Goal: Task Accomplishment & Management: Manage account settings

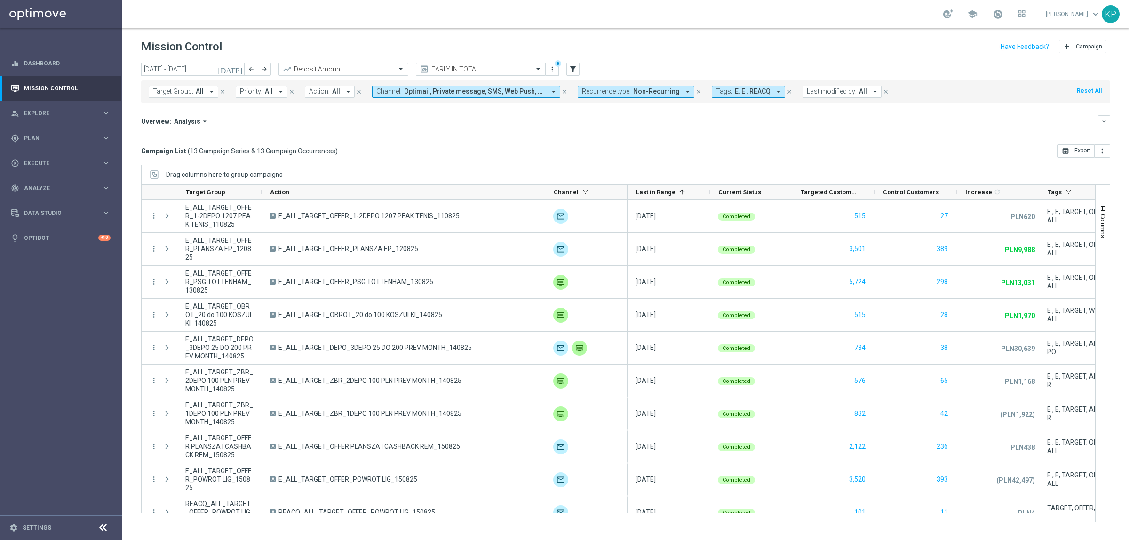
scroll to position [116, 0]
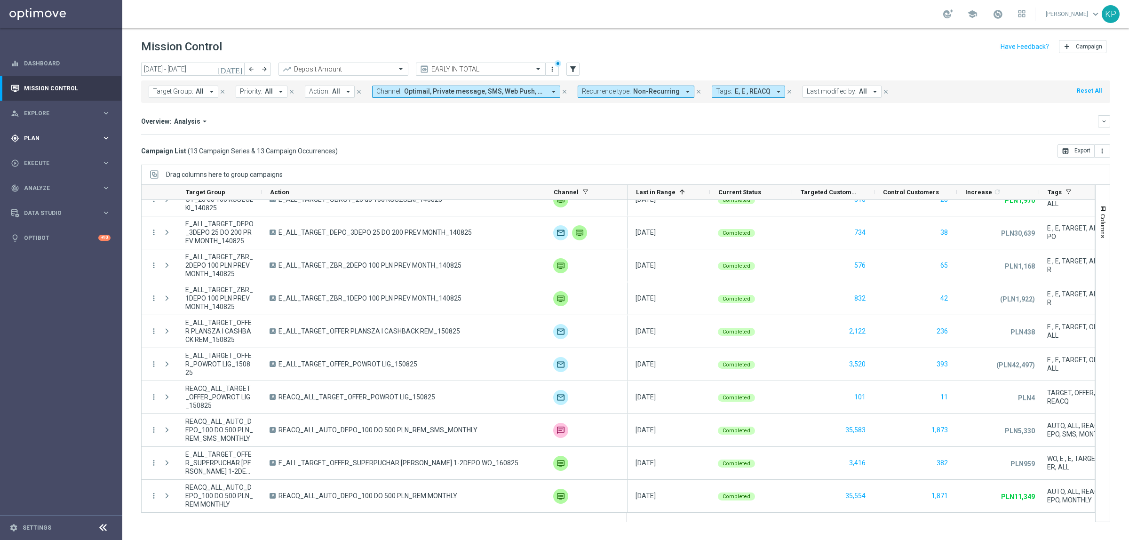
click at [111, 137] on icon "keyboard_arrow_right" at bounding box center [106, 138] width 9 height 9
click at [65, 159] on link "Target Groups" at bounding box center [60, 158] width 73 height 8
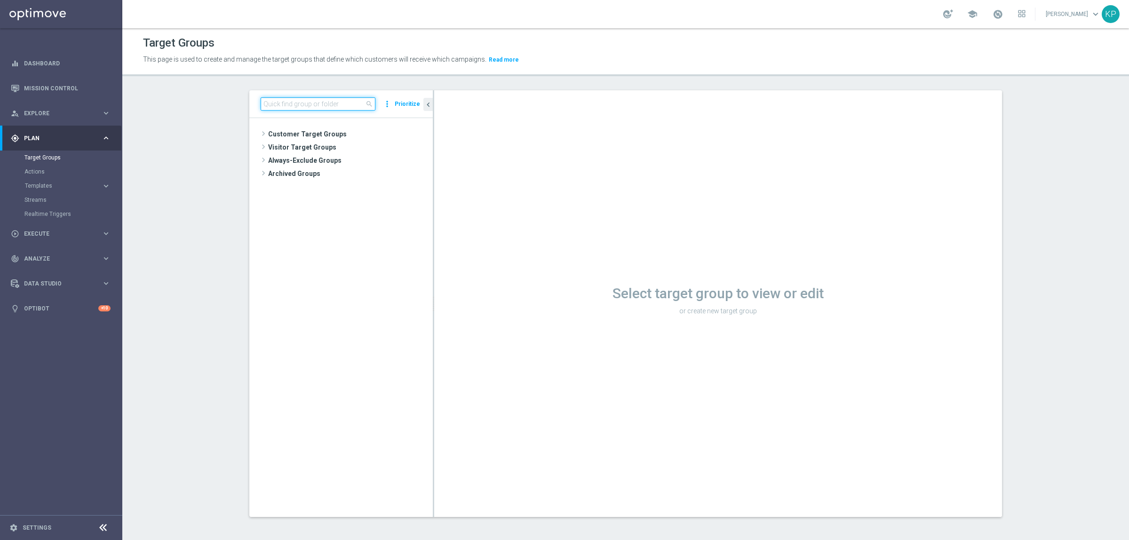
click at [282, 110] on input at bounding box center [318, 103] width 115 height 13
paste input "A_ALL_GLOB_ZBR_EL EUROPEJSKICH PUCHARÓW_BEZPIECZNY_50 PLN_190825 PW"
type input "A_ALL_GLOB_ZBR_EL EUROPEJSKICH PUCHARÓW_BEZPIECZNY_50 PLN_190825 PW"
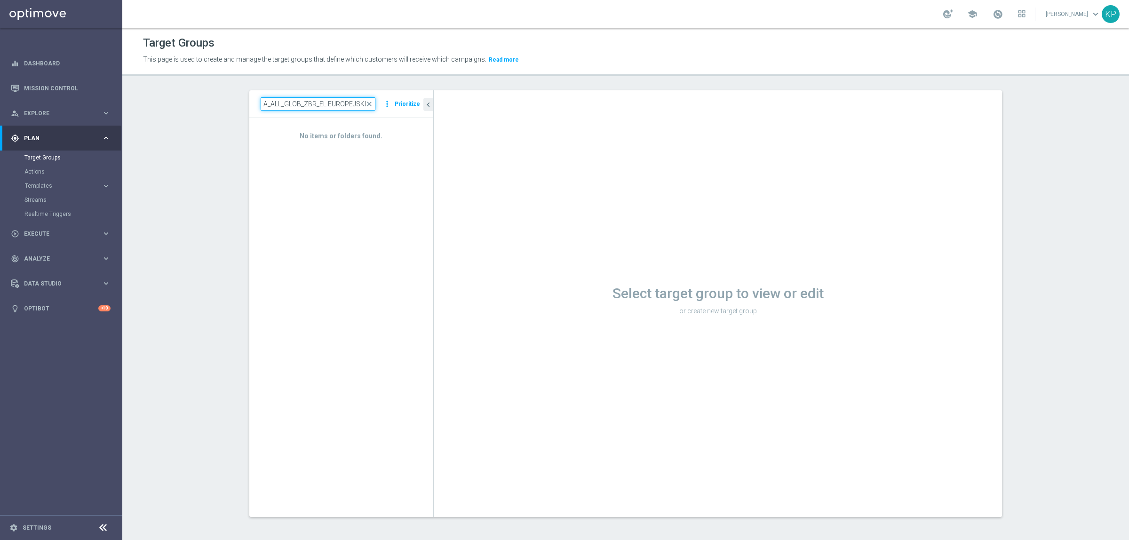
click at [306, 107] on input "A_ALL_GLOB_ZBR_EL EUROPEJSKICH PUCHARÓW_BEZPIECZNY_50 PLN_190825 PW" at bounding box center [318, 103] width 115 height 13
click at [357, 96] on div "search more_vert Prioritize" at bounding box center [340, 104] width 183 height 28
drag, startPoint x: 357, startPoint y: 96, endPoint x: 344, endPoint y: 102, distance: 13.9
click at [351, 98] on div "search more_vert Prioritize" at bounding box center [340, 104] width 183 height 28
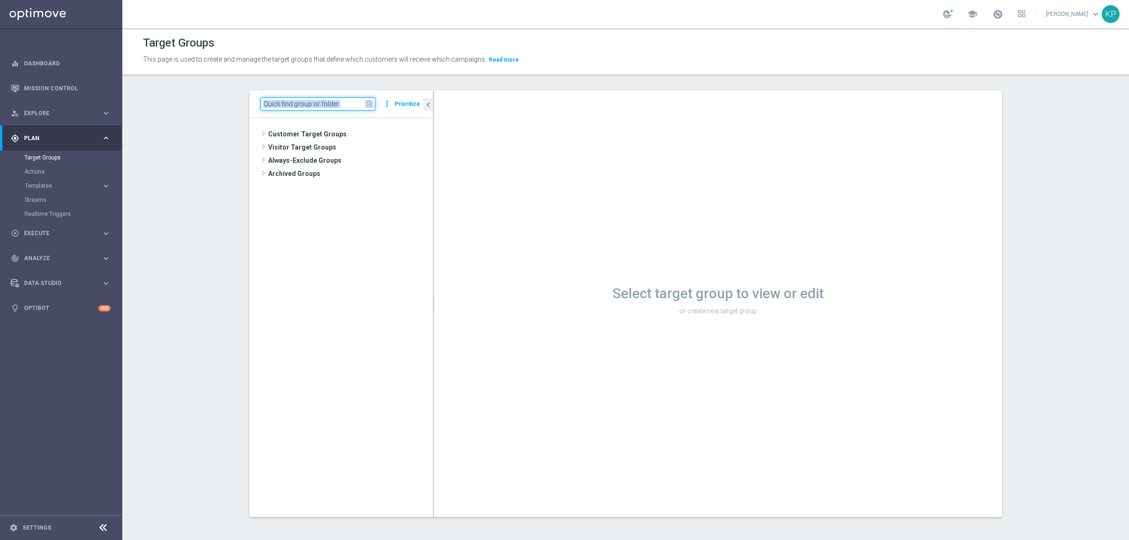
click at [344, 102] on input at bounding box center [318, 103] width 115 height 13
click at [335, 104] on input at bounding box center [318, 103] width 115 height 13
paste input "A_ALL_GLOB_ZBR_EL EUROPEJSKICH PUCHARÓW_BEZPIECZNY_50 PLN_190825 PW"
click at [327, 106] on input "A_ALL_GLOB_ZBR_EL EUROPEJSKICH PUCHARÓW_BEZPIECZNY_50 PLN_190825 PW" at bounding box center [318, 103] width 115 height 13
paste input
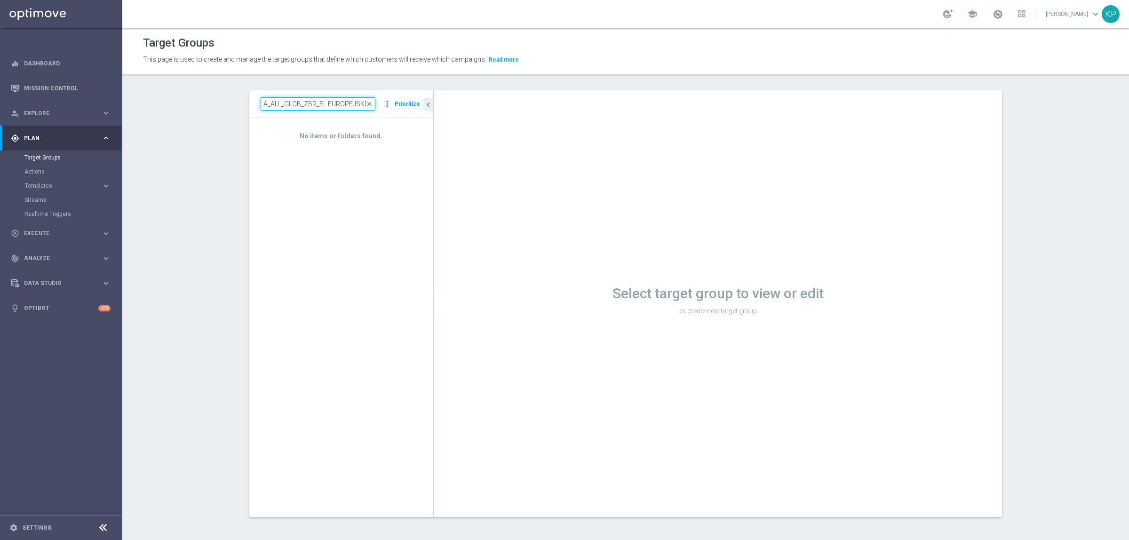
type input "A_ALL_GLOB_ZBR_EL EUROPEJSKICH PUCHARÓW_BEZPIECZNY_50 PLN_190825"
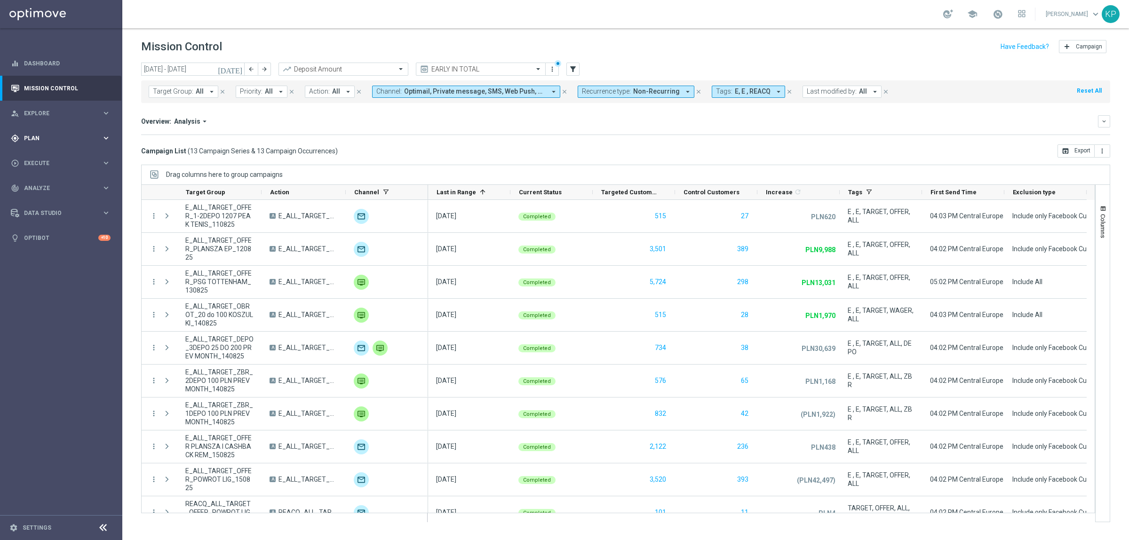
click at [52, 133] on div "gps_fixed Plan keyboard_arrow_right" at bounding box center [60, 138] width 121 height 25
click at [43, 151] on div "Target Groups" at bounding box center [72, 158] width 97 height 14
click at [41, 153] on div "Target Groups" at bounding box center [72, 158] width 97 height 14
click at [40, 155] on link "Target Groups" at bounding box center [60, 158] width 73 height 8
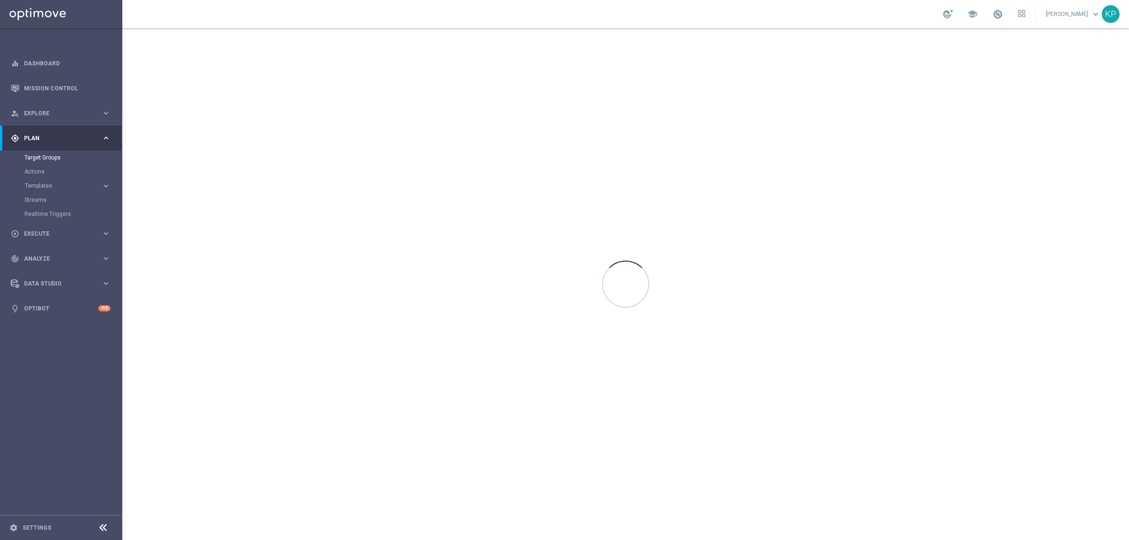
click at [193, 19] on div "school [PERSON_NAME] keyboard_arrow_down KP" at bounding box center [625, 14] width 1007 height 28
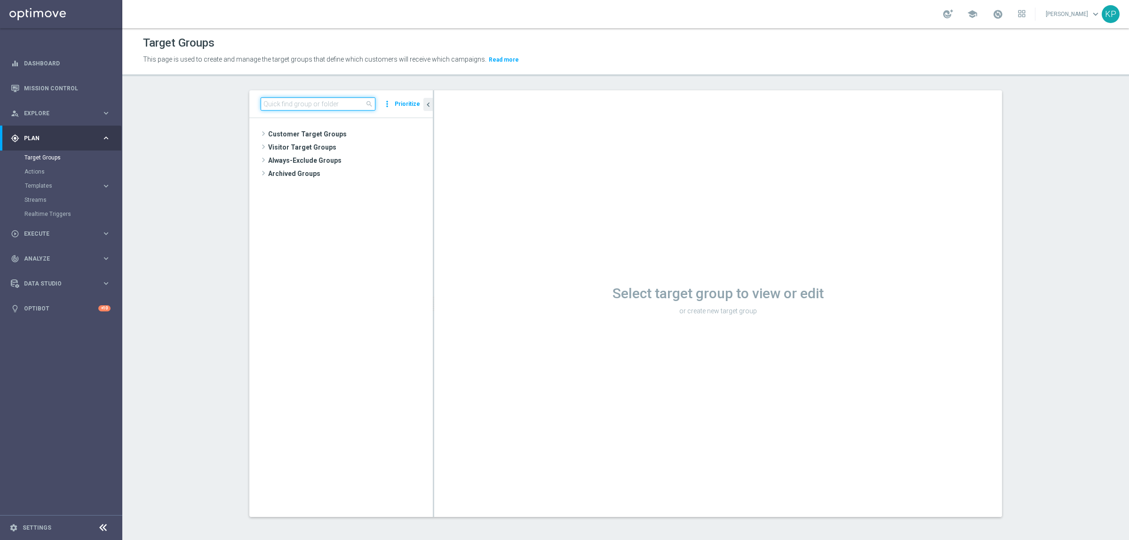
click at [282, 107] on input at bounding box center [318, 103] width 115 height 13
paste input "A_ALL_GLOB_ZBR_EL EUROPEJSKICH PUCHARÓW_BEZPIECZNY_50 PLN_190825 PW"
type input "A_ALL_GLOB_ZBR_EL EUROPEJSKICH PUCHARÓW_BEZPIECZNY_50 PLN_1"
click at [666, 64] on p "This page is used to create and manage the target groups that define which cust…" at bounding box center [503, 60] width 721 height 10
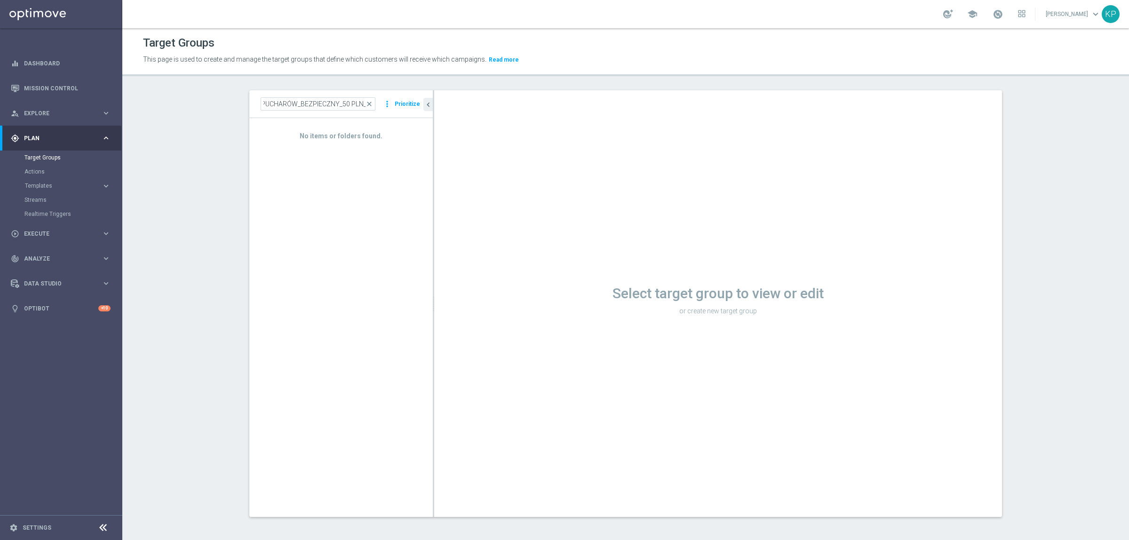
scroll to position [0, 0]
click at [1034, 14] on div "school [PERSON_NAME] keyboard_arrow_down KP" at bounding box center [625, 14] width 1007 height 28
click at [1048, 14] on link "Krystian Potoczny keyboard_arrow_down" at bounding box center [1073, 14] width 57 height 14
click at [1036, 135] on div "logout Logout" at bounding box center [1059, 140] width 94 height 17
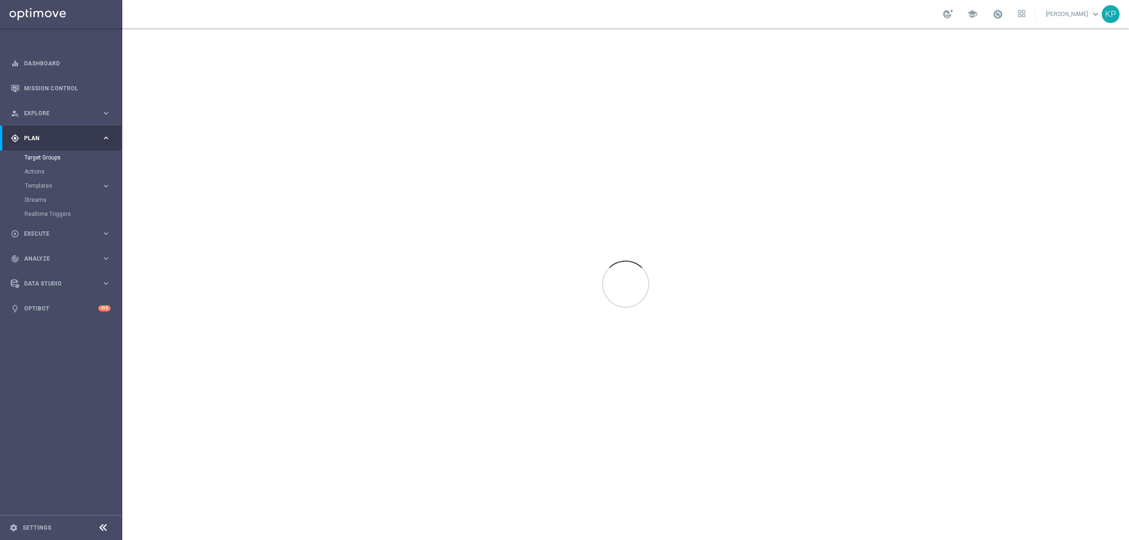
click at [252, 9] on div "school [PERSON_NAME] keyboard_arrow_down KP" at bounding box center [625, 14] width 1007 height 28
click at [1001, 16] on link at bounding box center [998, 14] width 12 height 15
click at [995, 13] on span at bounding box center [998, 14] width 10 height 10
click at [854, 13] on div "school [PERSON_NAME] keyboard_arrow_down KP" at bounding box center [625, 14] width 1007 height 28
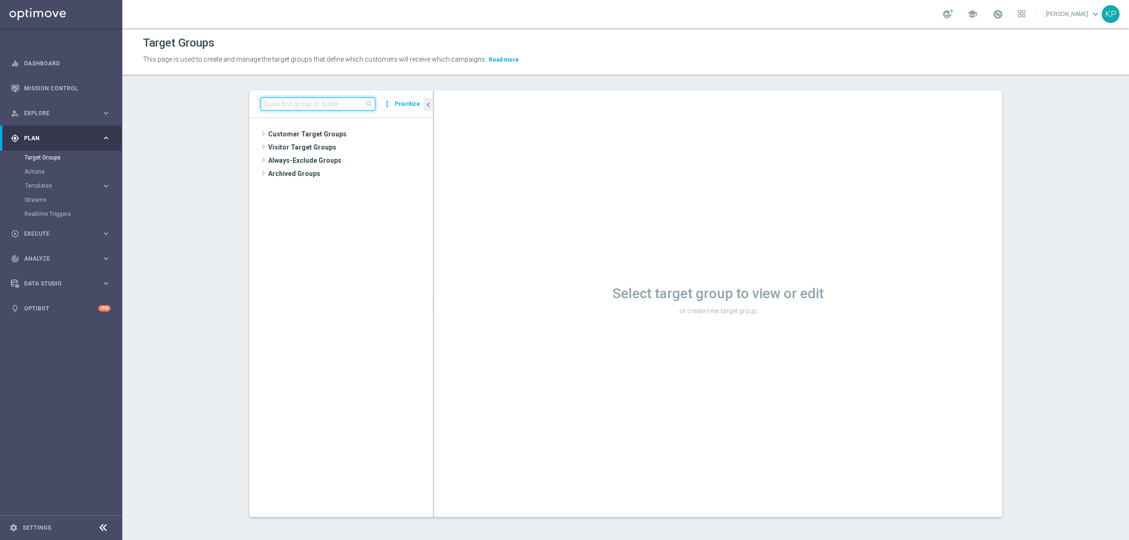
click at [333, 98] on input at bounding box center [318, 103] width 115 height 13
paste input "A_ALL_GLOB_ZBR_EL EUROPEJSKICH PUCHARÓW_BEZPIECZNY_50 PLN_190825 PW"
click at [302, 110] on input "A_ALL_GLOB_ZBR_EL EUROPEJSKICH PUCHARÓW_BEZPIECZNY_50 PLN_190825 PW" at bounding box center [318, 103] width 115 height 13
paste input "BEZPIECZNY_50 PLN_190825"
type input "BEZPIECZNY_50 PLN_190825"
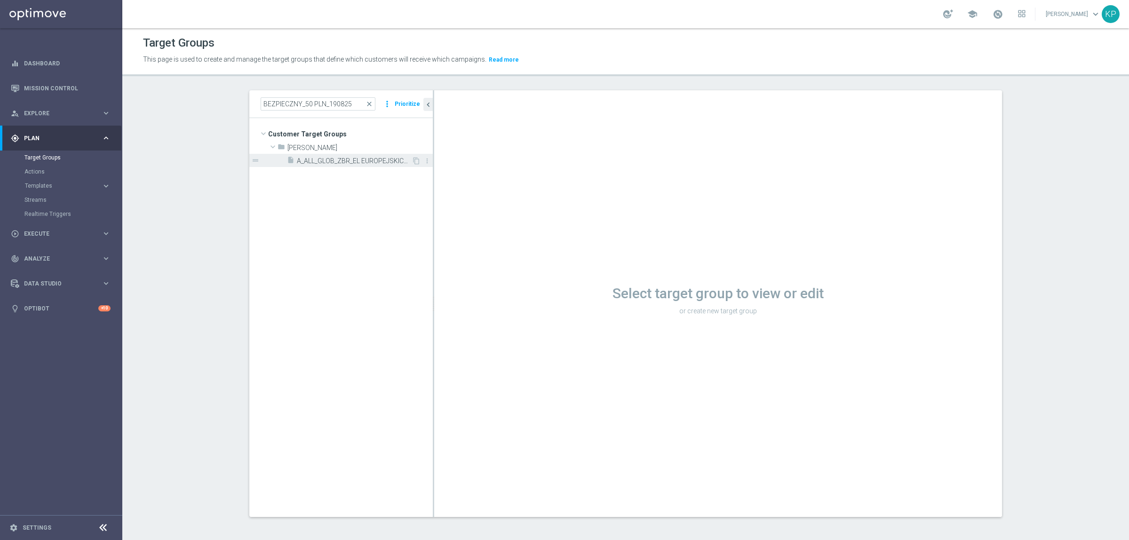
click at [350, 162] on span "A_ALL_GLOB_ZBR_EL EUROPEJSKICH PUCHARÓW_BEZPIECZNY_50 PLN_190825 PW" at bounding box center [354, 161] width 115 height 8
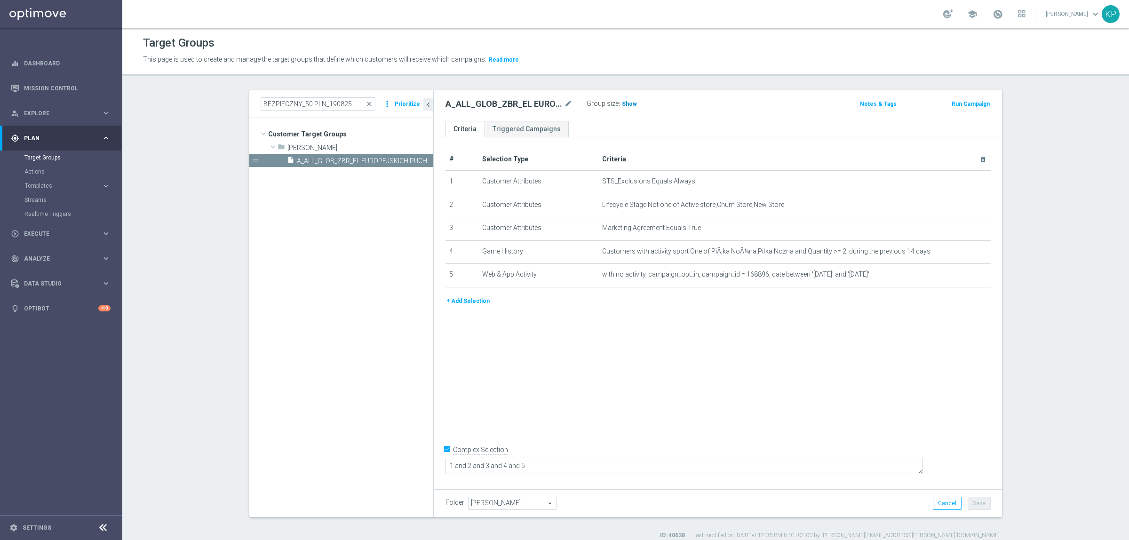
click at [628, 102] on span "Show" at bounding box center [629, 104] width 15 height 7
click at [629, 125] on ul "Criteria Triggered Campaigns" at bounding box center [718, 129] width 568 height 16
click at [957, 278] on icon "mode_edit" at bounding box center [961, 275] width 8 height 8
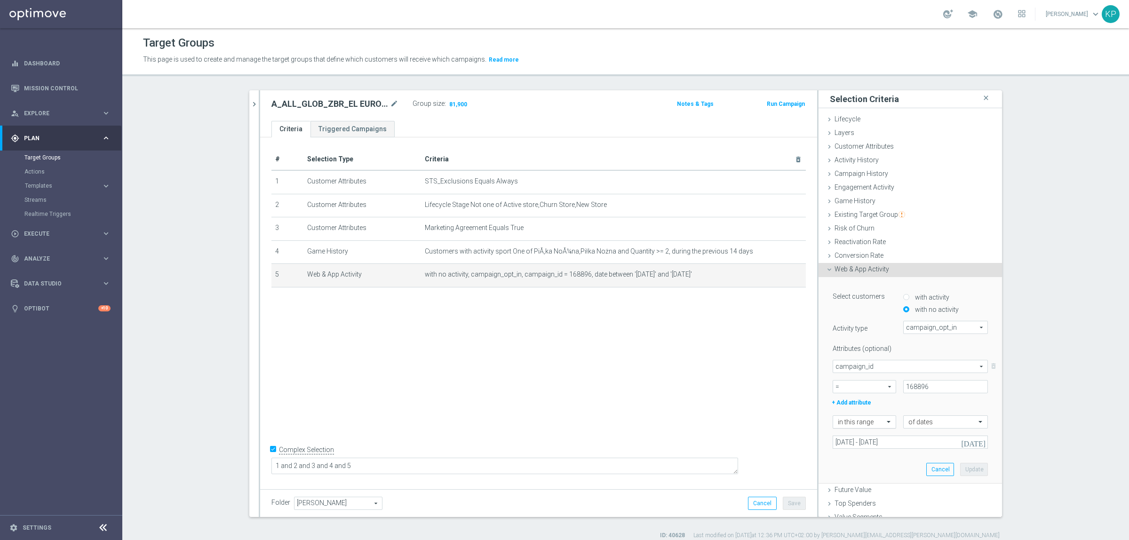
click at [884, 423] on span at bounding box center [890, 421] width 12 height 8
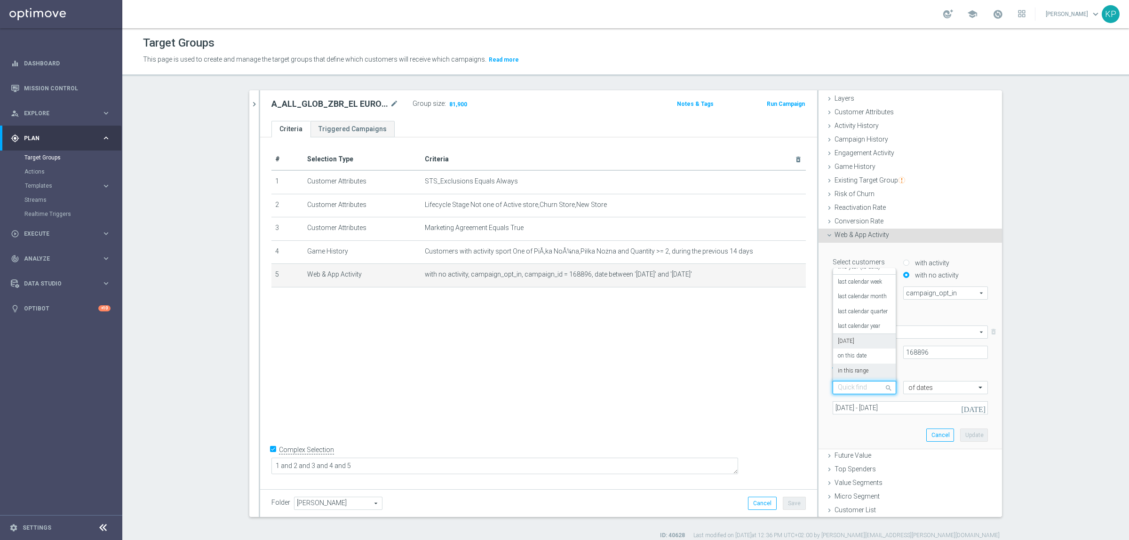
click at [852, 340] on div "[DATE]" at bounding box center [864, 341] width 53 height 15
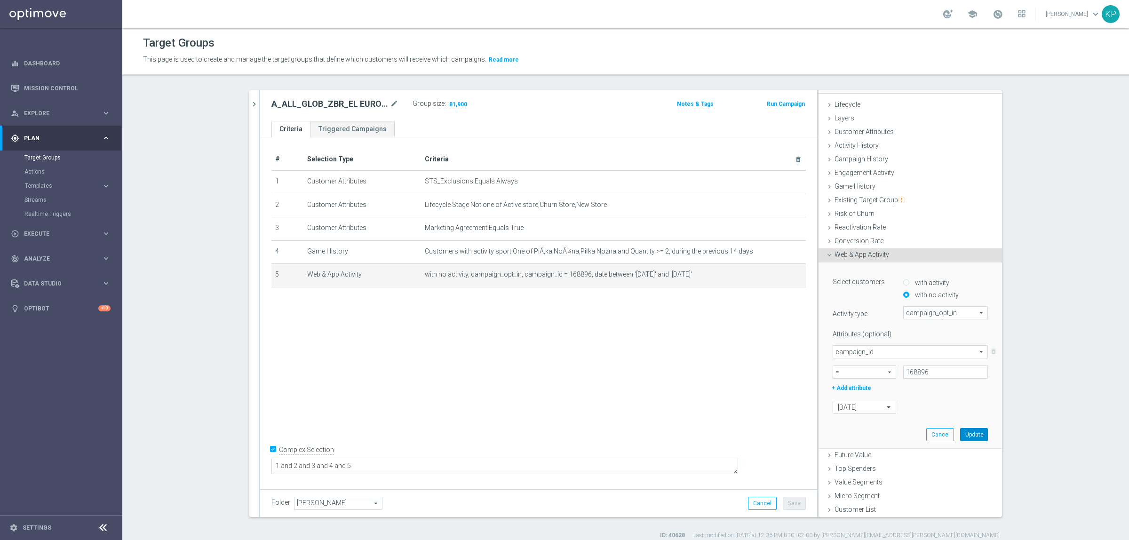
click at [960, 434] on button "Update" at bounding box center [974, 434] width 28 height 13
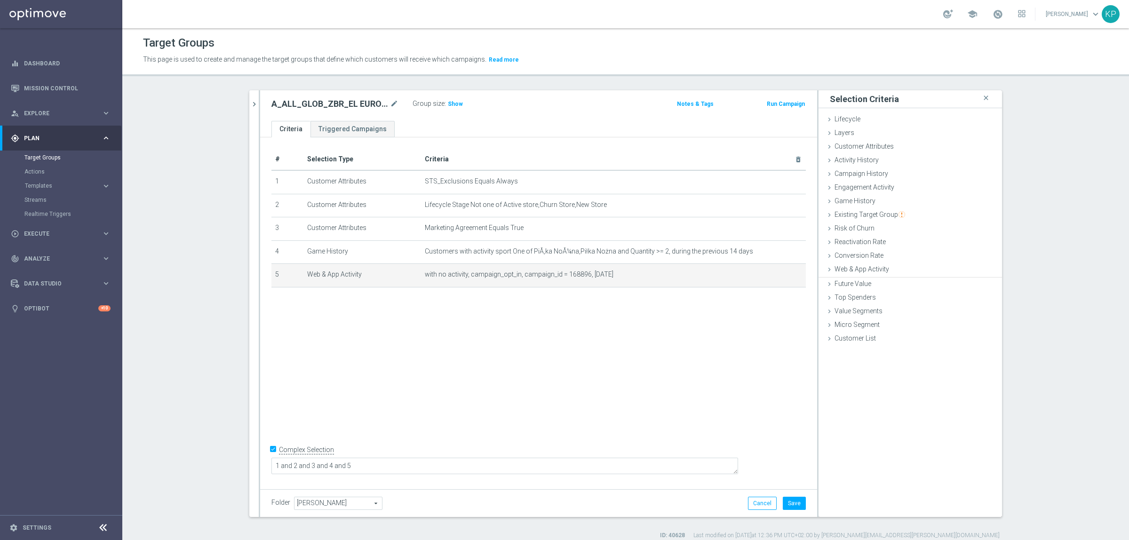
scroll to position [0, 0]
click at [448, 104] on span "Show" at bounding box center [455, 104] width 15 height 7
click at [480, 132] on ul "Criteria Triggered Campaigns" at bounding box center [538, 129] width 557 height 16
click at [759, 500] on button "Cancel" at bounding box center [762, 503] width 29 height 13
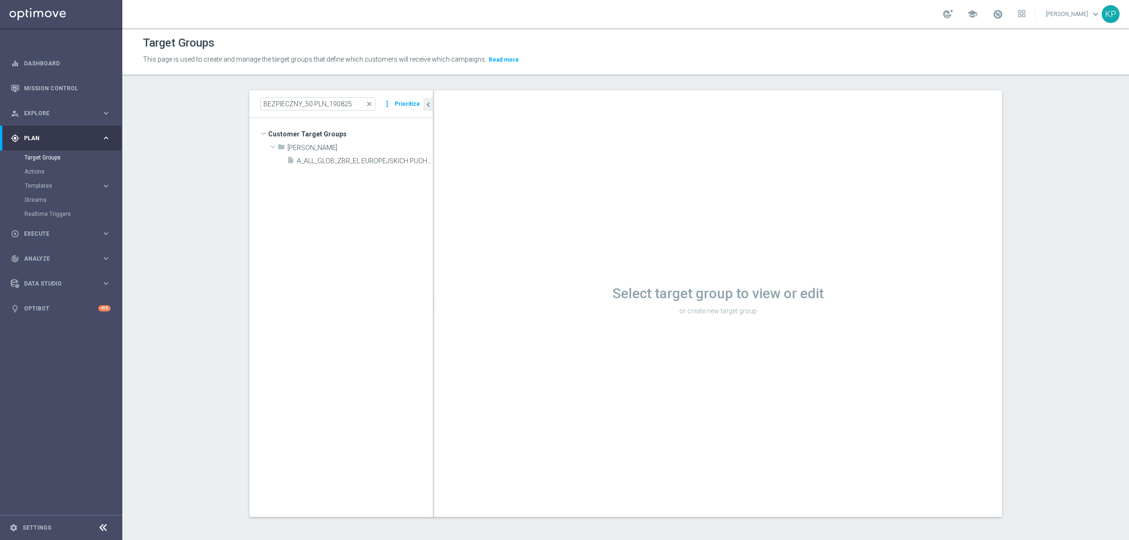
click at [340, 264] on tree-viewport "Customer Target Groups library_add create_new_folder folder" at bounding box center [340, 317] width 183 height 399
click at [371, 163] on span "A_ALL_GLOB_ZBR_EL EUROPEJSKICH PUCHARÓW_BEZPIECZNY_50 PLN_190825 PW" at bounding box center [354, 161] width 115 height 8
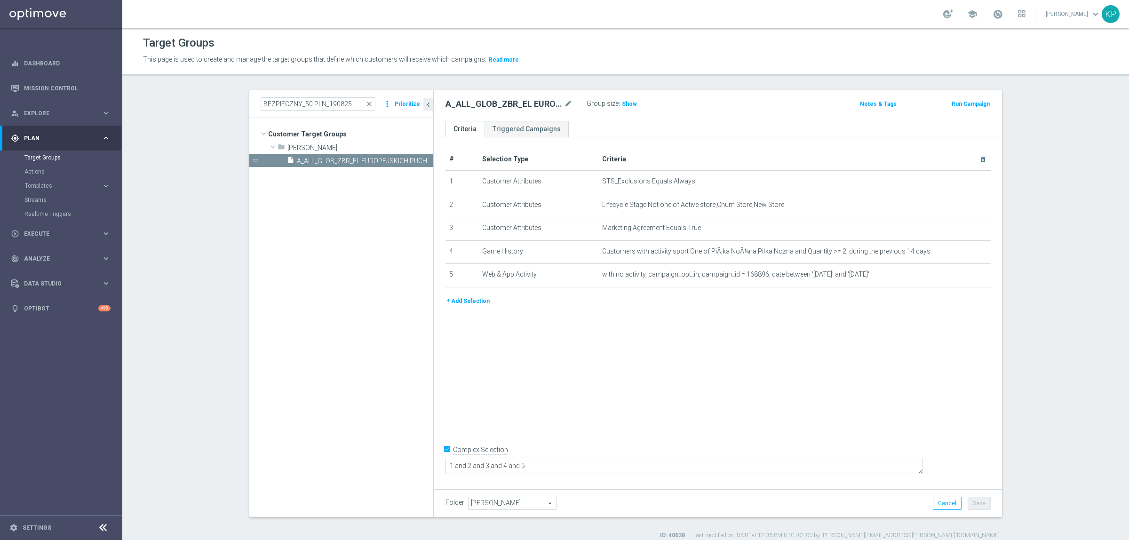
click at [718, 118] on div "A_ALL_GLOB_ZBR_EL EUROPEJSKICH PUCHARÓW_BEZPIECZNY_50 PLN_190825 PW mode_edit G…" at bounding box center [718, 105] width 568 height 31
click at [43, 88] on link "Mission Control" at bounding box center [67, 88] width 87 height 25
